Goal: Information Seeking & Learning: Learn about a topic

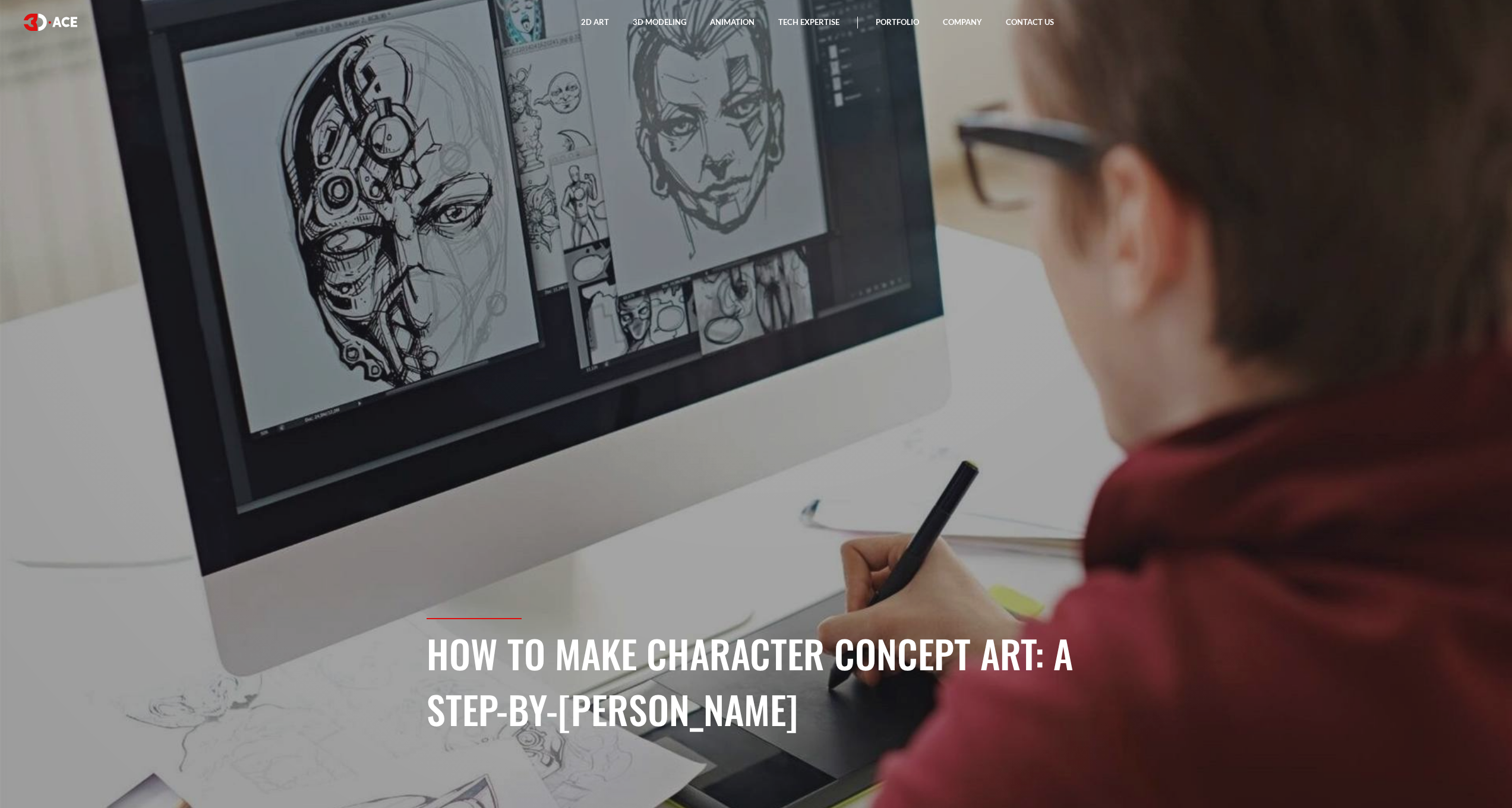
scroll to position [173, 0]
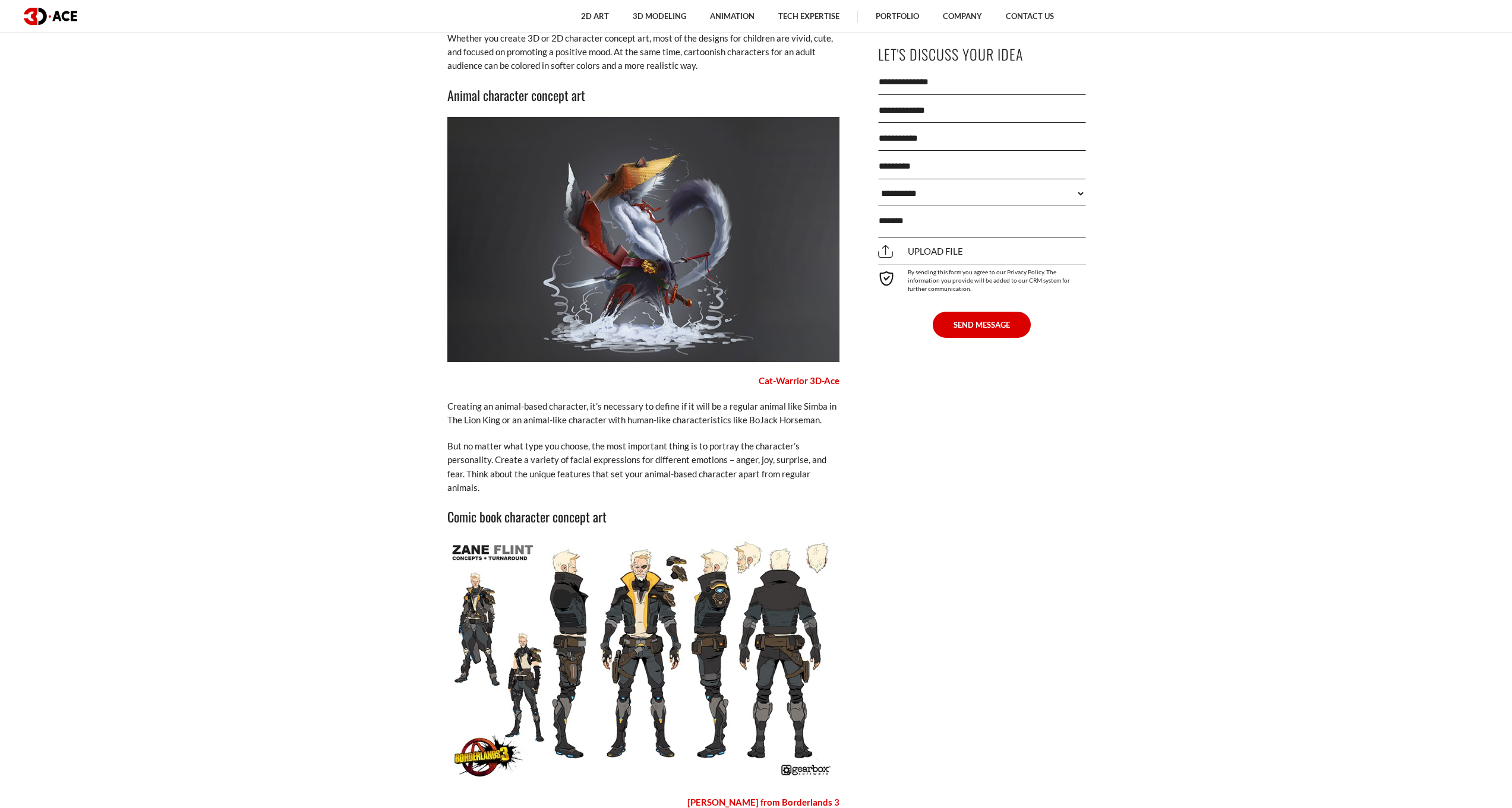
scroll to position [3628, 0]
click at [636, 552] on img at bounding box center [643, 661] width 392 height 245
click at [634, 553] on img at bounding box center [643, 661] width 392 height 245
drag, startPoint x: 627, startPoint y: 563, endPoint x: 682, endPoint y: 561, distance: 55.0
click at [682, 561] on img at bounding box center [643, 661] width 392 height 245
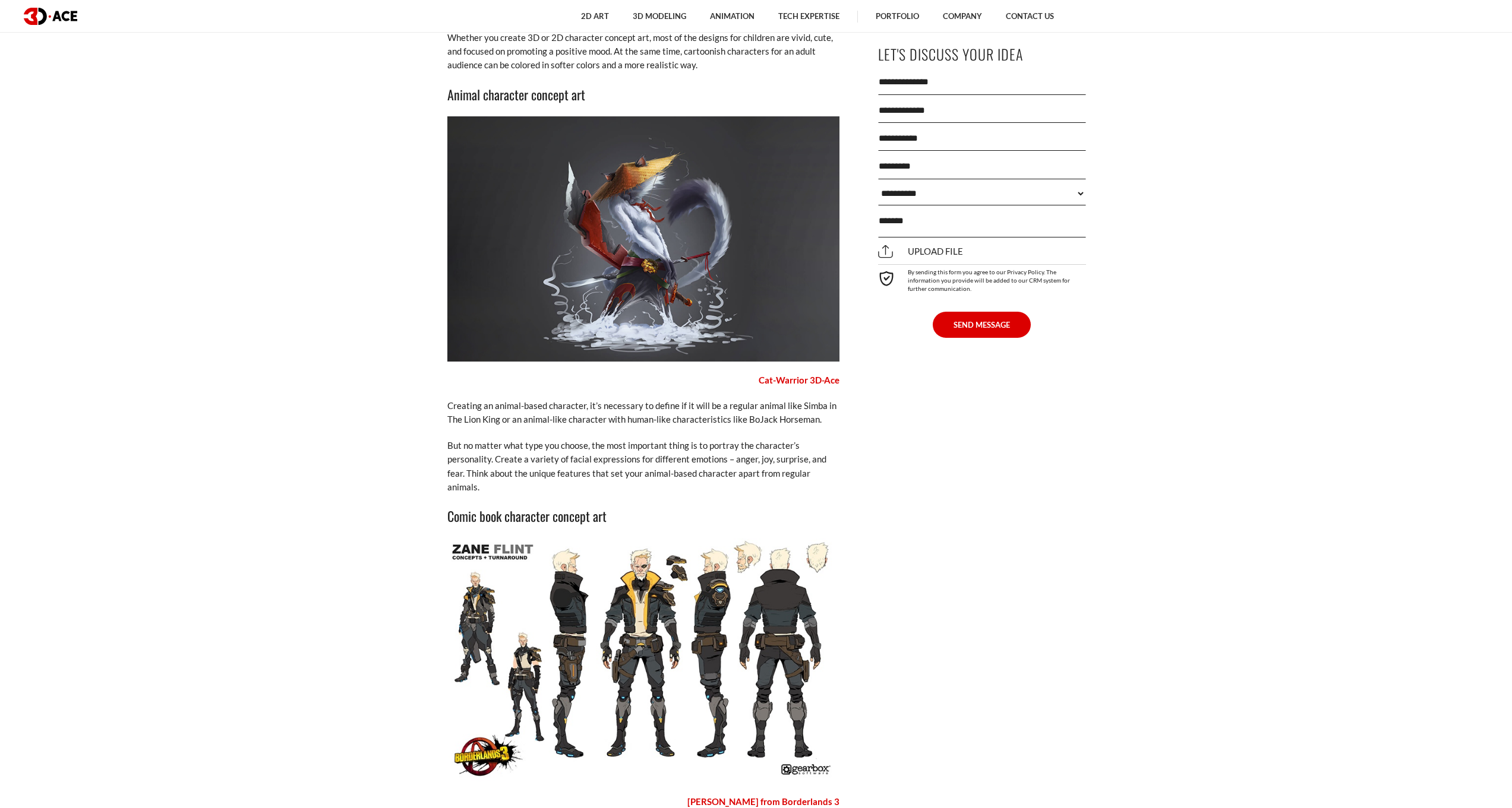
click at [703, 578] on img at bounding box center [643, 661] width 392 height 245
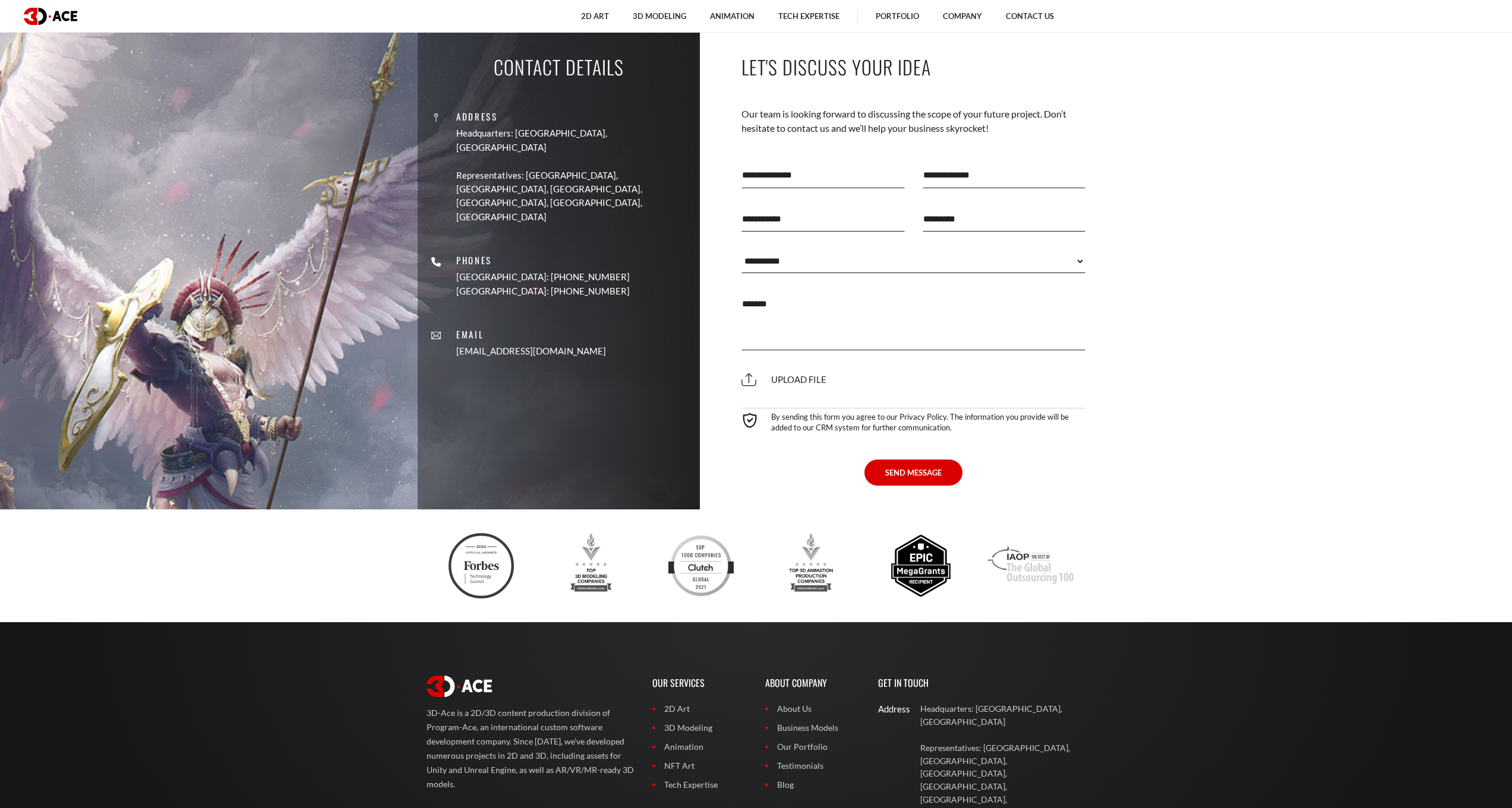
scroll to position [5046, 0]
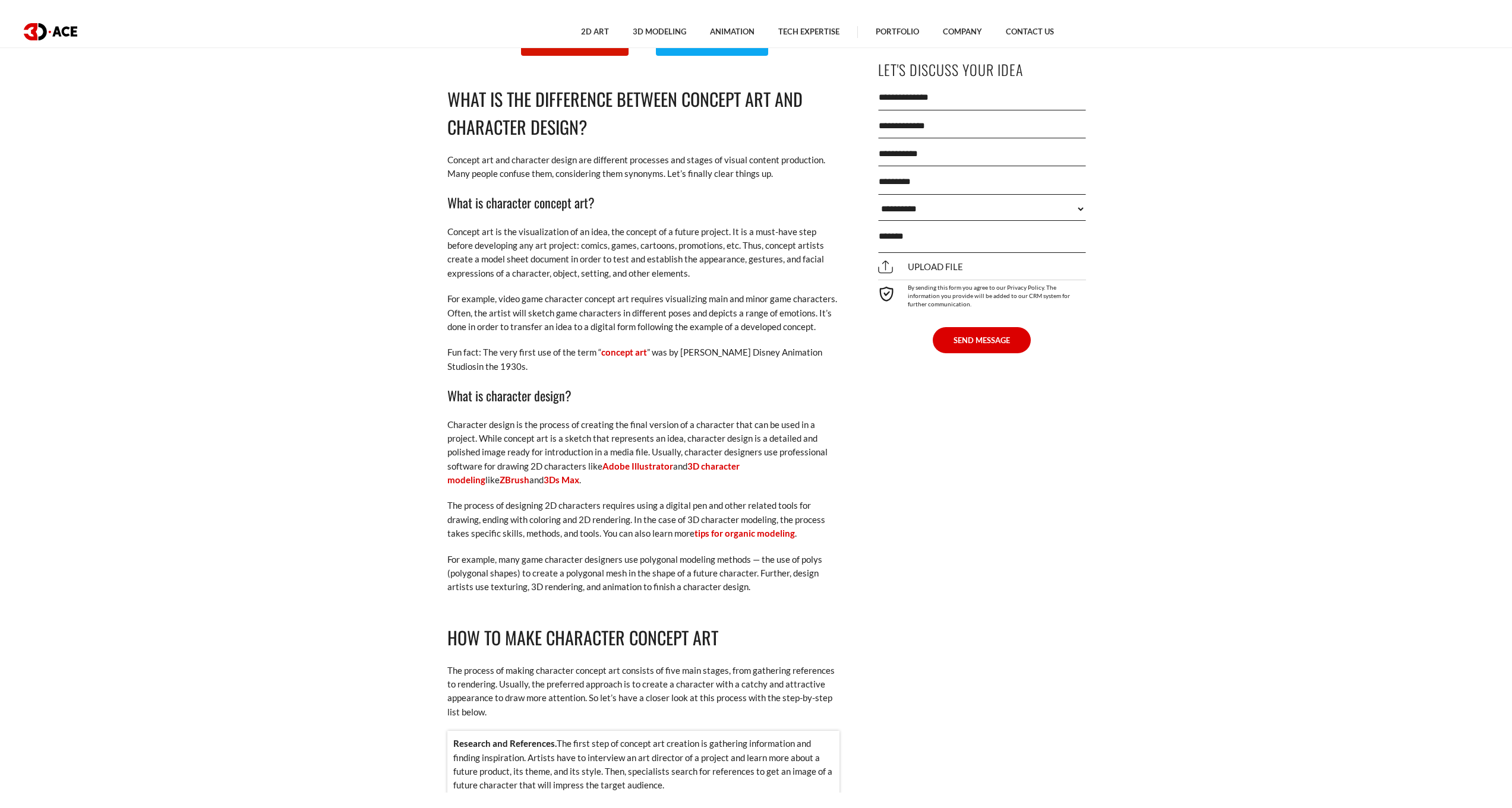
scroll to position [969, 0]
